Goal: Information Seeking & Learning: Learn about a topic

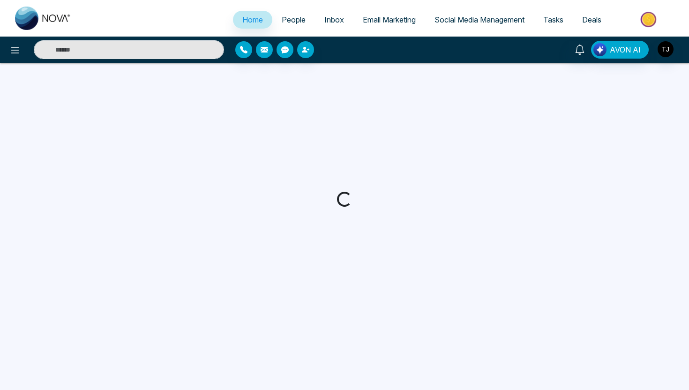
select select "*"
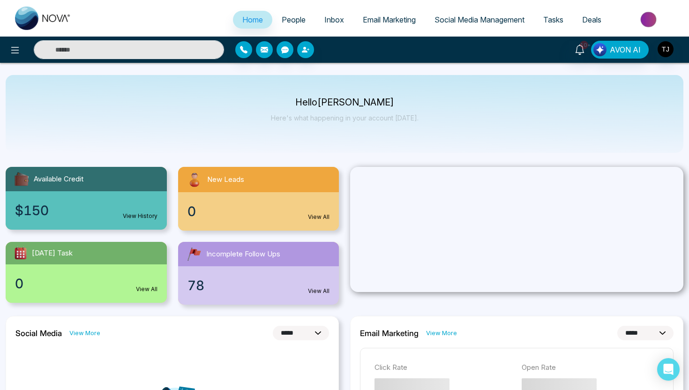
click at [645, 21] on img at bounding box center [650, 19] width 68 height 21
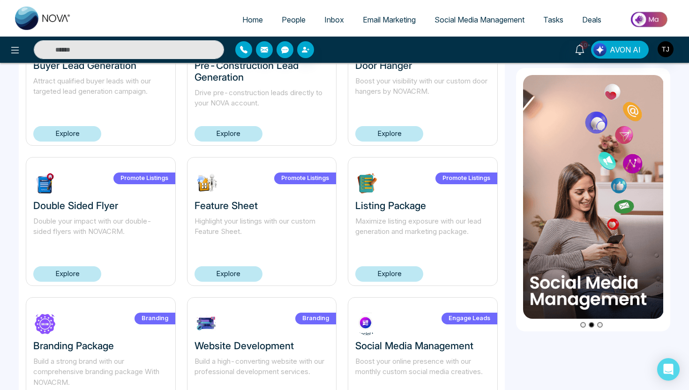
scroll to position [559, 0]
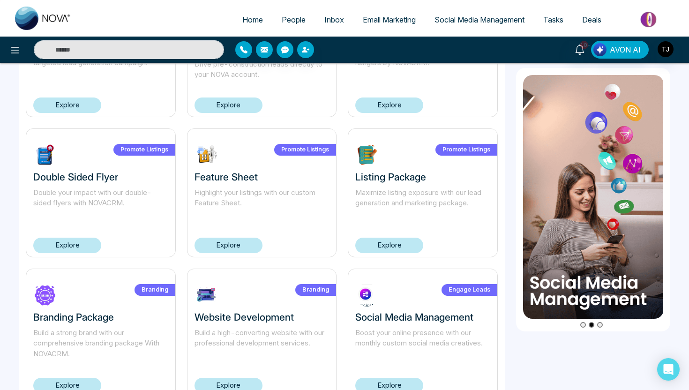
click at [389, 227] on div "Promote Listings Listing Package Maximize listing exposure with our lead genera…" at bounding box center [423, 192] width 150 height 129
click at [389, 242] on link "Explore" at bounding box center [389, 245] width 68 height 15
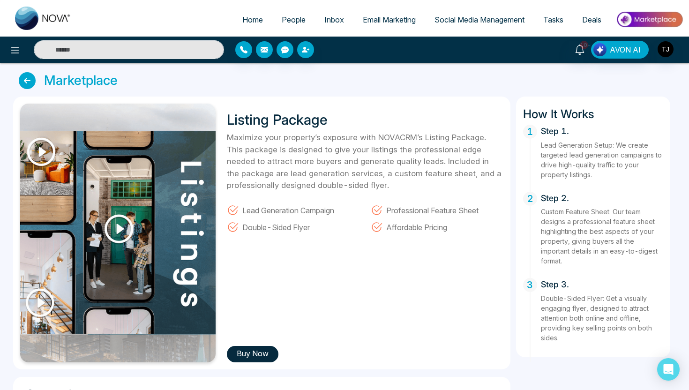
click at [32, 84] on icon at bounding box center [27, 80] width 17 height 17
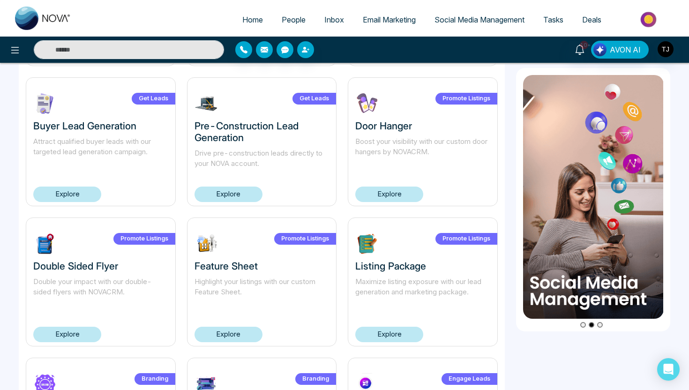
scroll to position [594, 0]
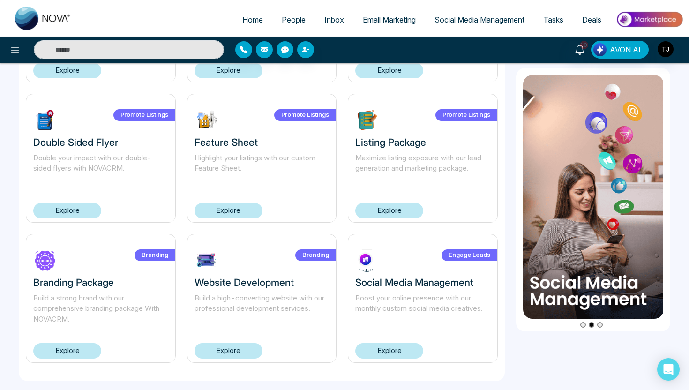
click at [219, 357] on link "Explore" at bounding box center [229, 350] width 68 height 15
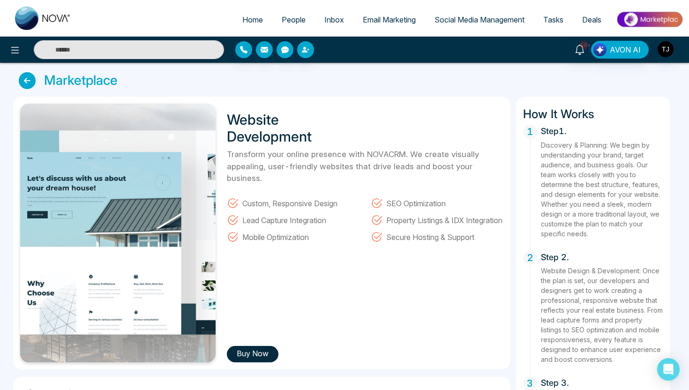
click at [30, 90] on div "Marketplace Website Development Transform your online presence with NOVACRM. We…" at bounding box center [344, 333] width 663 height 522
click at [30, 82] on icon at bounding box center [27, 80] width 17 height 17
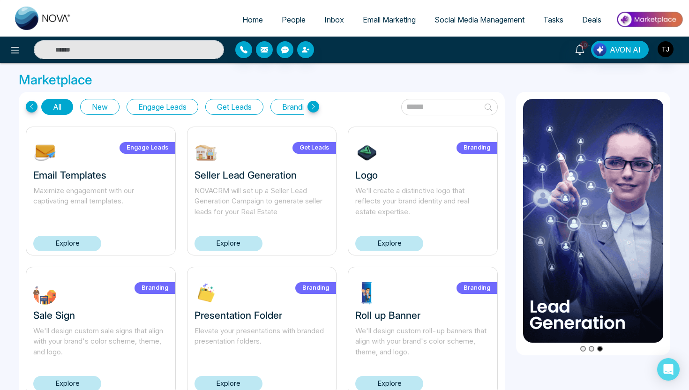
click at [657, 23] on img at bounding box center [650, 19] width 68 height 21
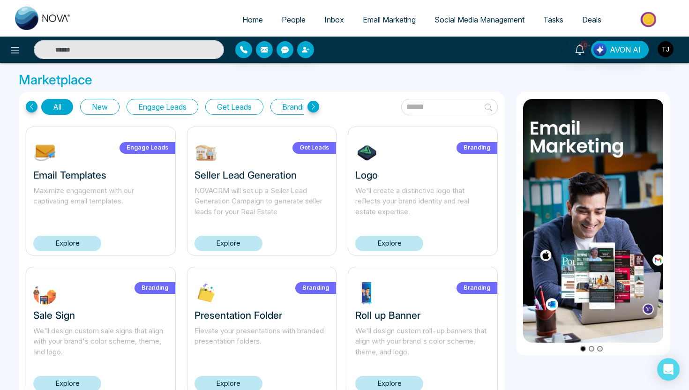
click at [639, 16] on img at bounding box center [650, 19] width 68 height 21
click at [15, 50] on icon at bounding box center [14, 50] width 11 height 11
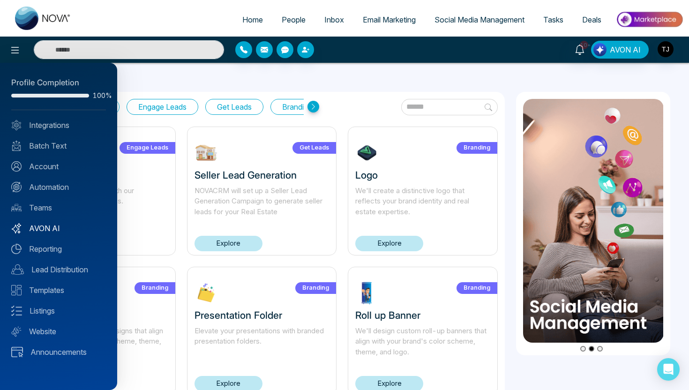
click at [42, 226] on link "AVON AI" at bounding box center [58, 228] width 95 height 11
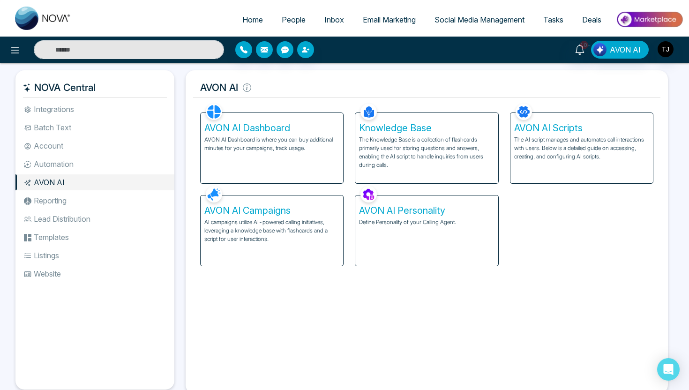
click at [282, 19] on span "People" at bounding box center [294, 19] width 24 height 9
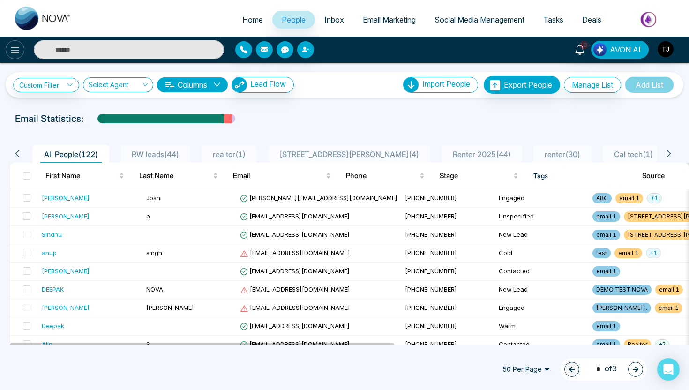
click at [14, 49] on icon at bounding box center [14, 50] width 11 height 11
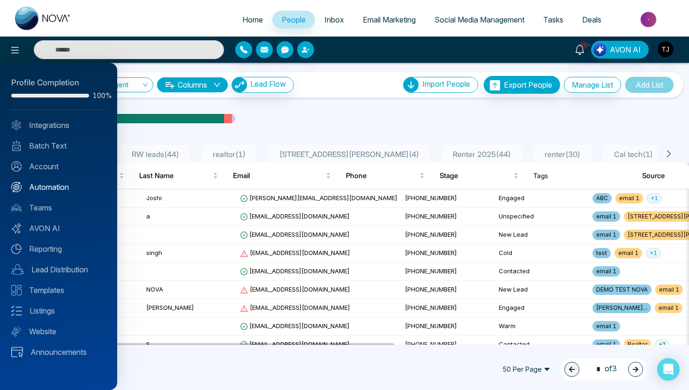
click at [64, 187] on link "Automation" at bounding box center [58, 186] width 95 height 11
